Goal: Task Accomplishment & Management: Manage account settings

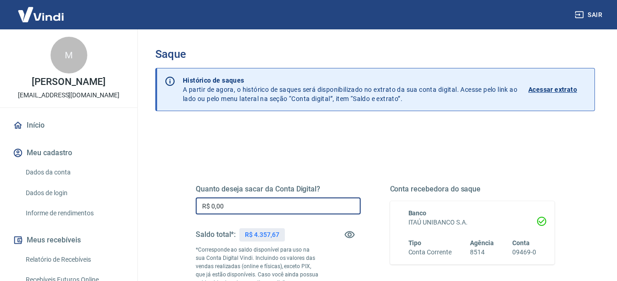
click at [271, 209] on input "R$ 0,00" at bounding box center [278, 206] width 165 height 17
type input "R$ 4.300,00"
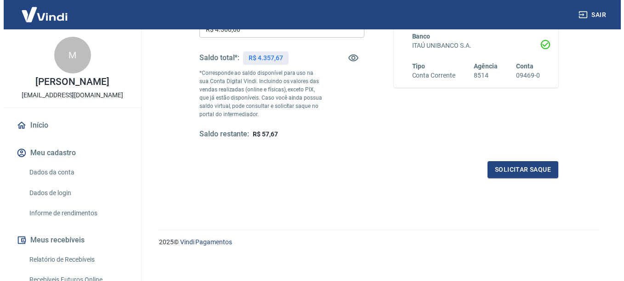
scroll to position [182, 0]
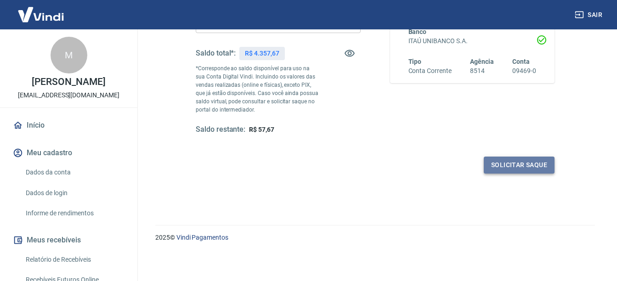
click at [522, 168] on button "Solicitar saque" at bounding box center [519, 165] width 71 height 17
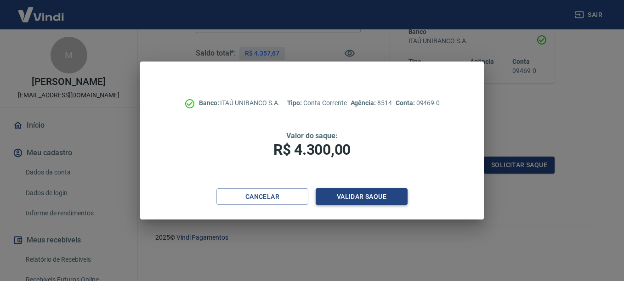
click at [372, 198] on button "Validar saque" at bounding box center [362, 196] width 92 height 17
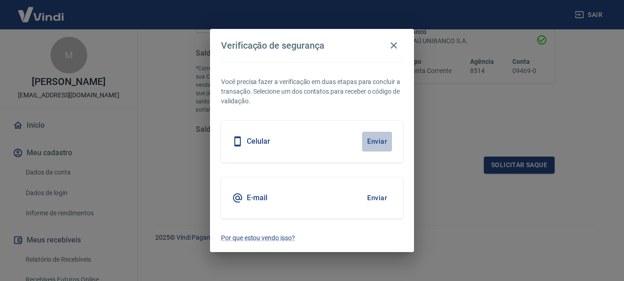
click at [375, 144] on button "Enviar" at bounding box center [377, 141] width 30 height 19
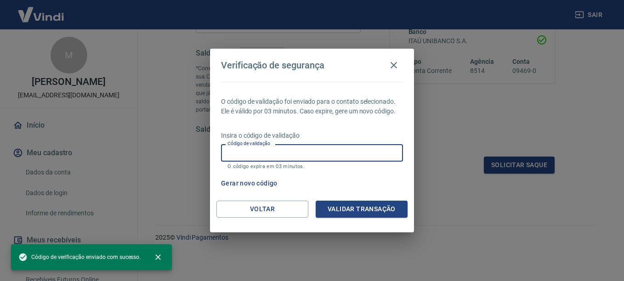
click at [307, 152] on input "Código de validação" at bounding box center [312, 152] width 182 height 17
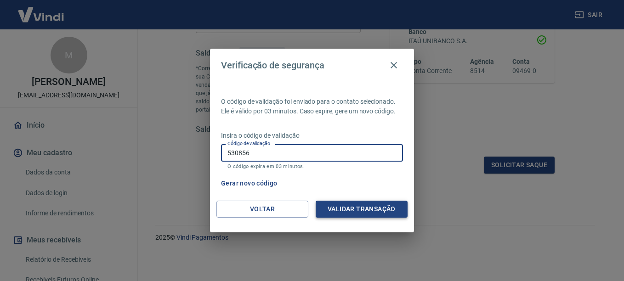
type input "530856"
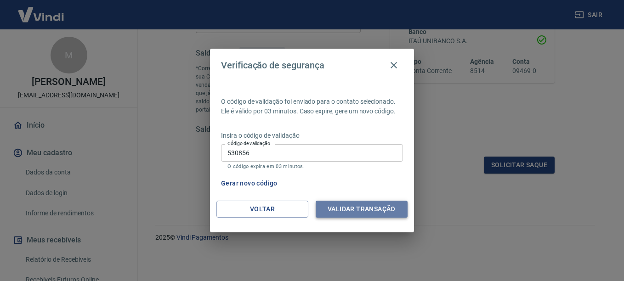
click at [335, 212] on button "Validar transação" at bounding box center [362, 209] width 92 height 17
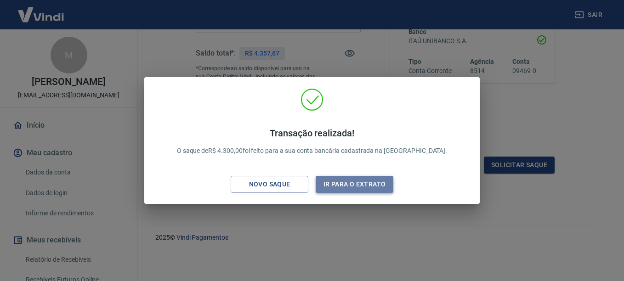
click at [341, 190] on button "Ir para o extrato" at bounding box center [355, 184] width 78 height 17
